Goal: Find specific page/section: Locate a particular part of the current website

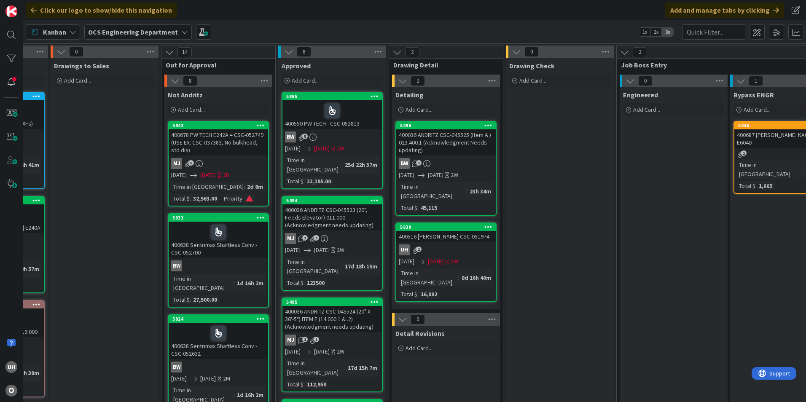
scroll to position [0, 734]
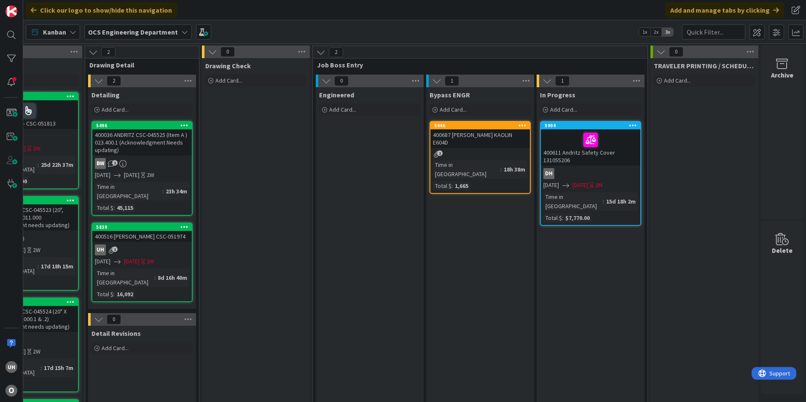
click at [475, 150] on div "1" at bounding box center [479, 153] width 99 height 7
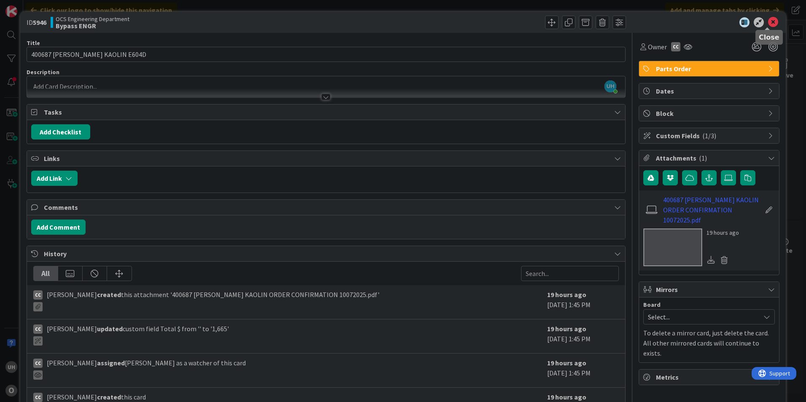
click at [768, 24] on icon at bounding box center [773, 22] width 10 height 10
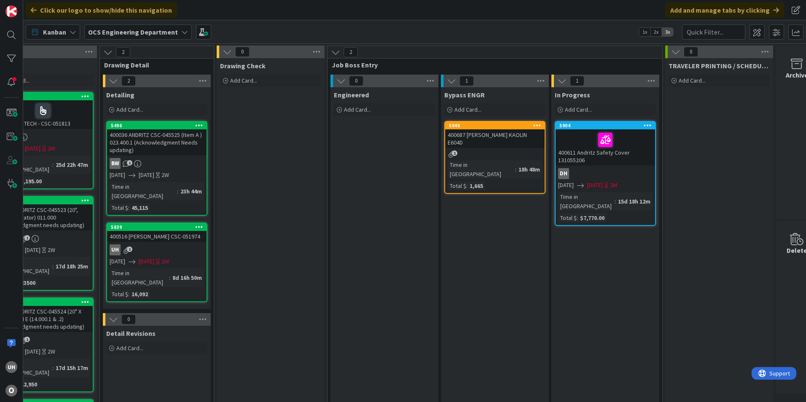
scroll to position [0, 734]
